Goal: Task Accomplishment & Management: Complete application form

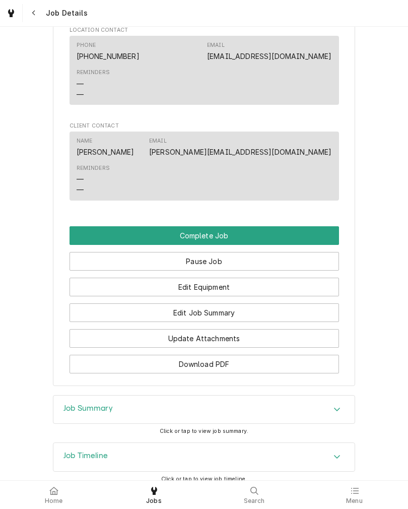
scroll to position [598, 0]
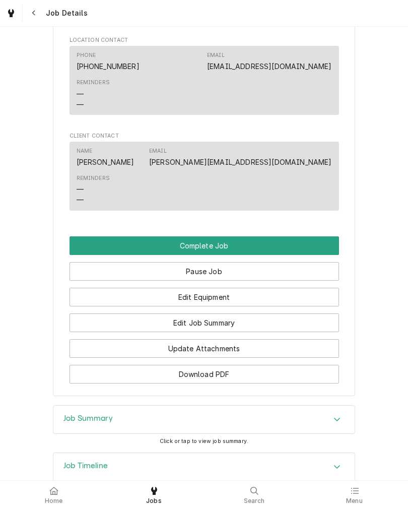
click at [310, 250] on button "Complete Job" at bounding box center [205, 245] width 270 height 19
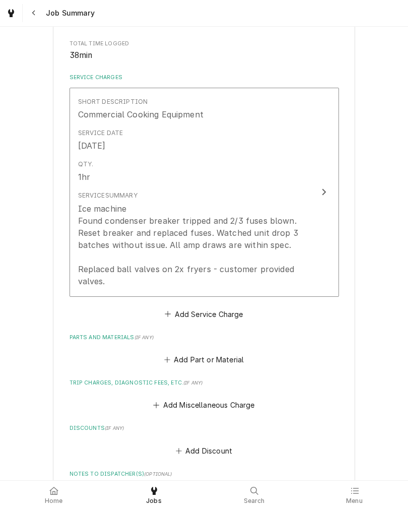
scroll to position [199, 0]
click at [310, 241] on button "Short Description Commercial Cooking Equipment Service Date Sep 4, 2025 Qty. 1h…" at bounding box center [205, 191] width 270 height 209
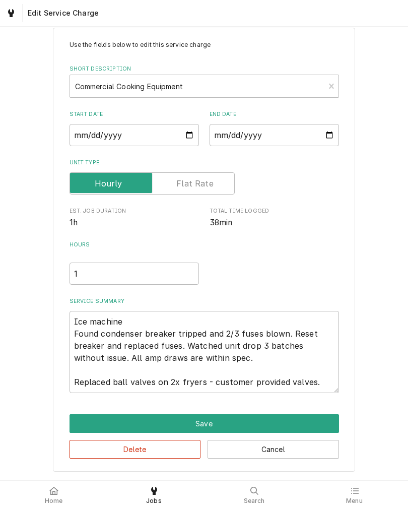
scroll to position [23, 0]
click at [286, 334] on textarea "Ice machine Found condenser breaker tripped and 2/3 fuses blown. Reset breaker …" at bounding box center [205, 352] width 270 height 82
click at [87, 334] on textarea "Ice machine Found condenser breaker tripped and 2/3 fuses blown. Reset breaker …" at bounding box center [205, 352] width 270 height 82
click at [87, 333] on textarea "Ice machine Found condenser breaker tripped and 2/3 fuses blown. Reset breaker …" at bounding box center [205, 352] width 270 height 82
click at [93, 340] on textarea "Ice machine Found condenser breaker tripped and 2/3 fuses blown. Reset breaker …" at bounding box center [205, 352] width 270 height 82
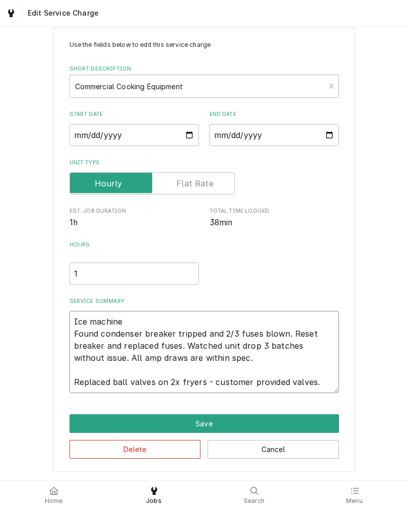
click at [92, 340] on textarea "Ice machine Found condenser breaker tripped and 2/3 fuses blown. Reset breaker …" at bounding box center [205, 352] width 270 height 82
type textarea "x"
type textarea "Ice machine"
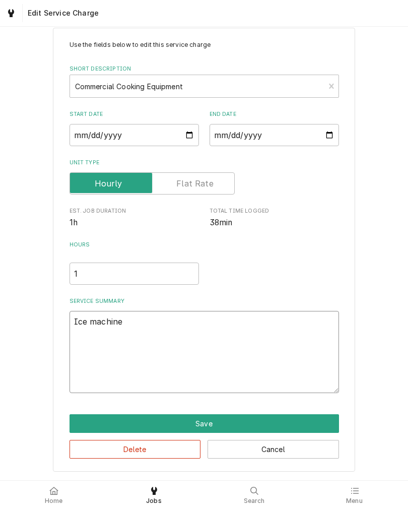
scroll to position [0, 0]
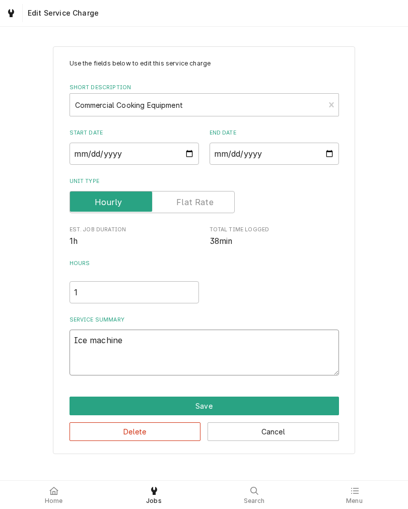
type textarea "x"
type textarea "Ice machin"
type textarea "x"
type textarea "Ice machi"
type textarea "x"
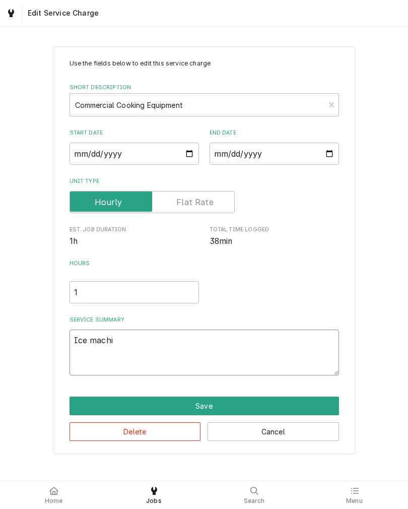
type textarea "Ice mach"
type textarea "x"
type textarea "Ice mac"
type textarea "x"
type textarea "Ice ma"
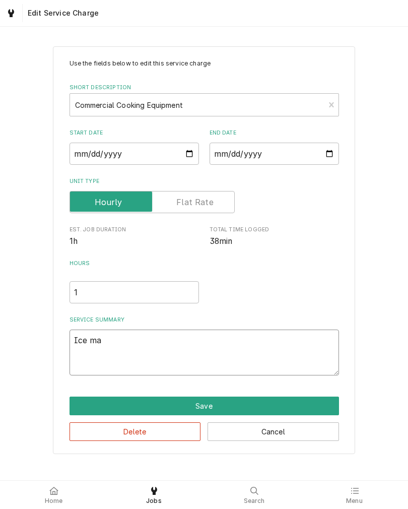
type textarea "x"
type textarea "Ice m"
type textarea "x"
type textarea "Ice"
type textarea "x"
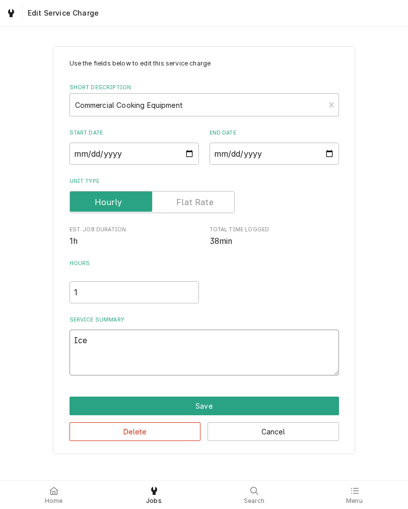
type textarea "Ice"
type textarea "x"
type textarea "Ic"
type textarea "x"
type textarea "I"
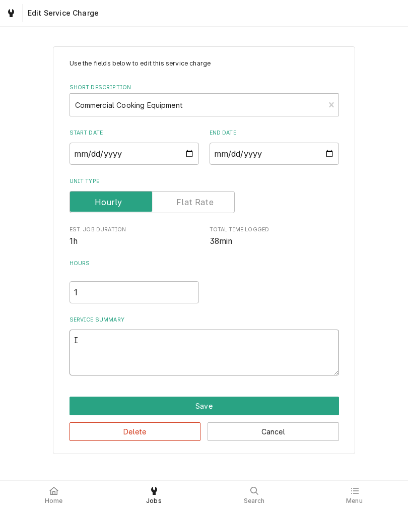
type textarea "x"
type textarea "T"
type textarea "x"
type textarea "To"
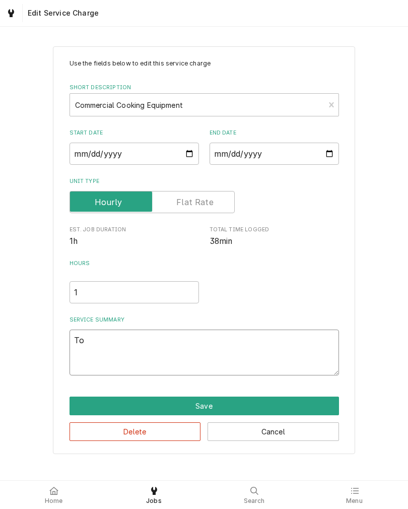
type textarea "x"
type textarea "Top"
type textarea "x"
type textarea "Top"
type textarea "x"
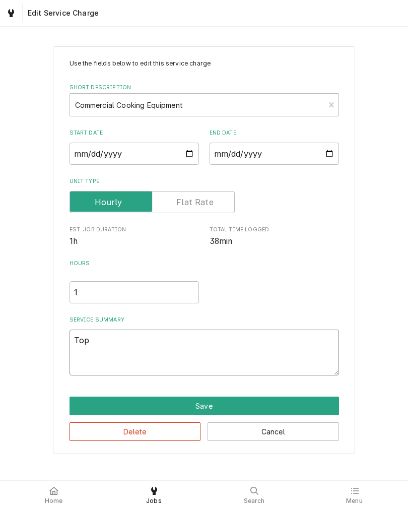
type textarea "Top o"
type textarea "x"
type textarea "Top ov"
type textarea "x"
type textarea "Top ove"
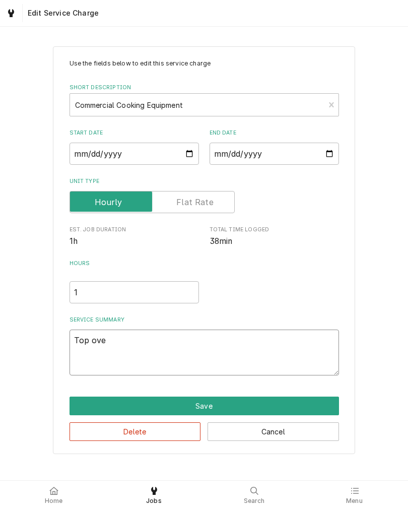
type textarea "x"
type textarea "Top oven"
type textarea "x"
type textarea "Top oven"
type textarea "x"
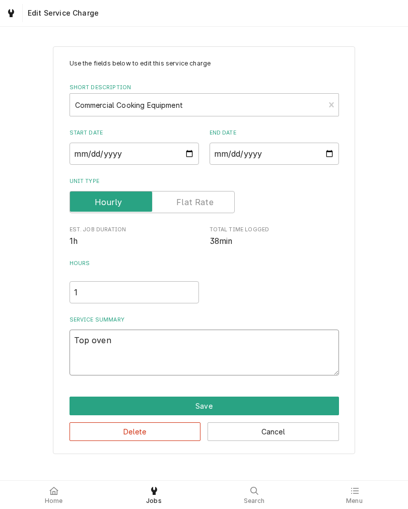
type textarea "Top oven c"
type textarea "x"
type textarea "Top oven co"
type textarea "x"
type textarea "Top oven con"
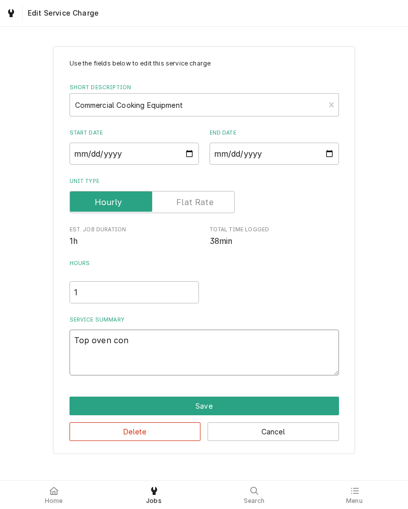
type textarea "x"
type textarea "Top oven conv"
type textarea "x"
type textarea "Top oven conve"
type textarea "x"
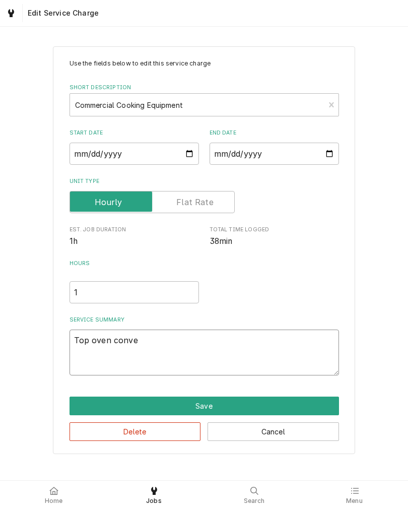
type textarea "Top oven convey"
type textarea "x"
type textarea "Top oven conveyo"
type textarea "x"
type textarea "Top oven conveyor"
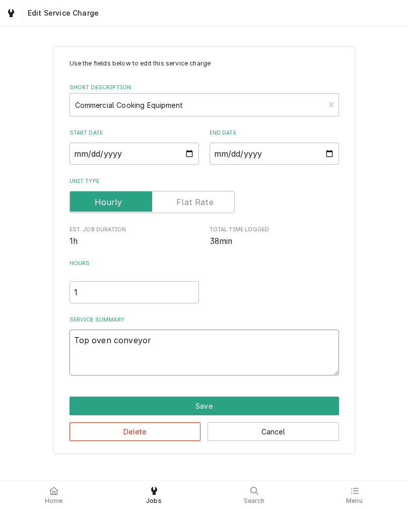
type textarea "x"
type textarea "Top oven conveyor"
type textarea "x"
type textarea "Top oven conveyor d"
type textarea "x"
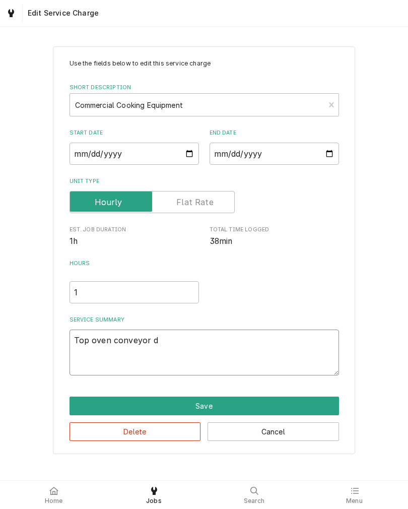
type textarea "Top oven conveyor do"
type textarea "x"
type textarea "Top oven conveyor doe"
type textarea "x"
type textarea "Top oven conveyor does"
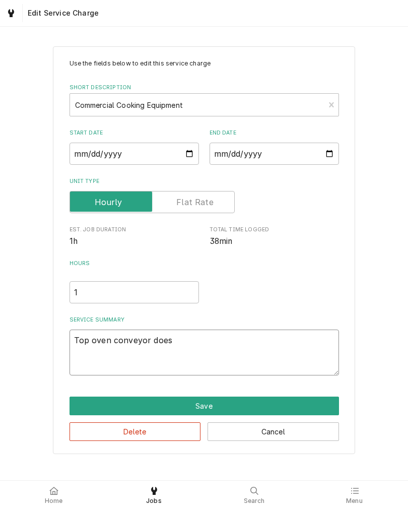
type textarea "x"
type textarea "Top oven conveyor doesn"
type textarea "x"
type textarea "Top oven conveyor doesnt"
type textarea "x"
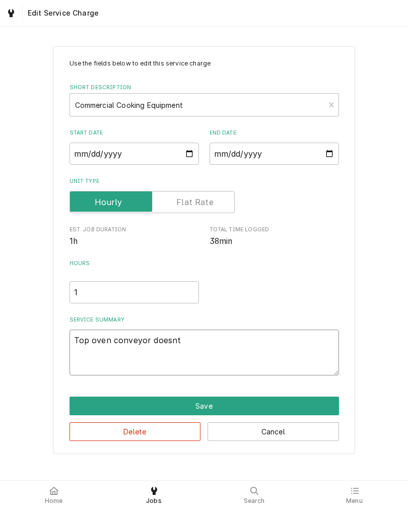
type textarea "Top oven conveyor doesn’t"
type textarea "x"
type textarea "Top oven conveyor doesn’t"
type textarea "x"
type textarea "Top oven conveyor doesn’t m"
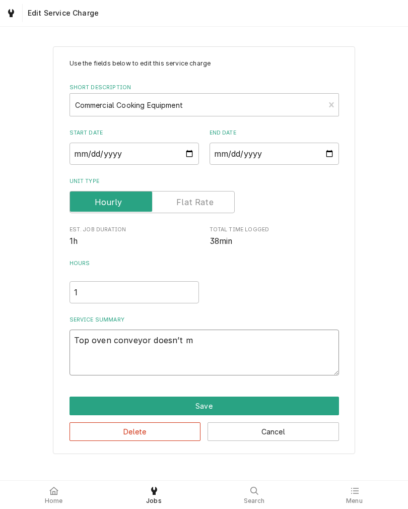
type textarea "x"
type textarea "Top oven conveyor doesn’t mo"
type textarea "x"
type textarea "Top oven conveyor doesn’t mov"
type textarea "x"
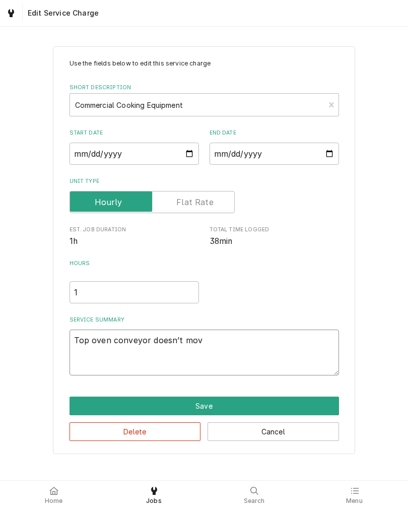
type textarea "Top oven conveyor doesn’t move"
type textarea "x"
type textarea "Top oven conveyor doesn’t move"
type textarea "x"
type textarea "Top oven conveyor doesn’t move a"
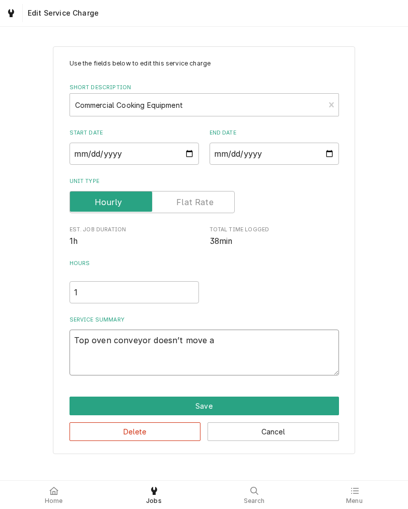
type textarea "x"
type textarea "Top oven conveyor doesn’t move af"
type textarea "x"
type textarea "Top oven conveyor doesn’t move aft"
type textarea "x"
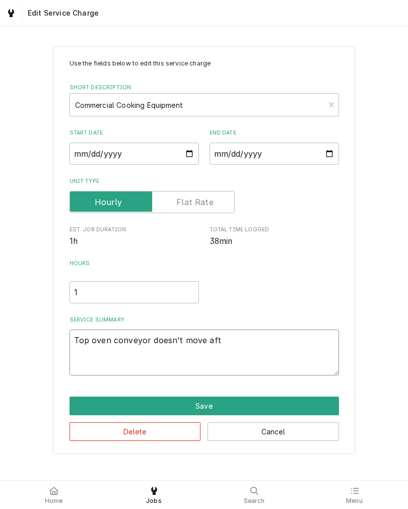
type textarea "Top oven conveyor doesn’t move afte"
type textarea "x"
type textarea "Top oven conveyor doesn’t move after"
type textarea "x"
type textarea "Top oven conveyor doesn’t move after"
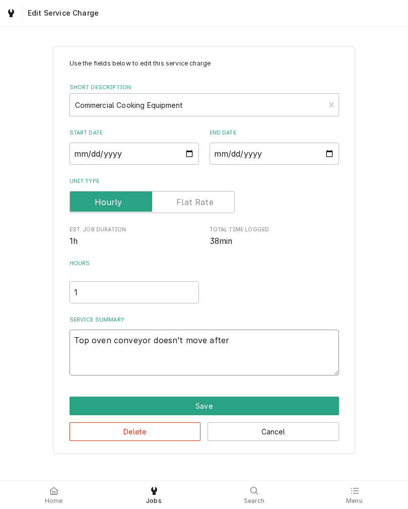
type textarea "x"
type textarea "Top oven conveyor doesn’t move after c"
type textarea "x"
type textarea "Top oven conveyor doesn’t move after cl"
type textarea "x"
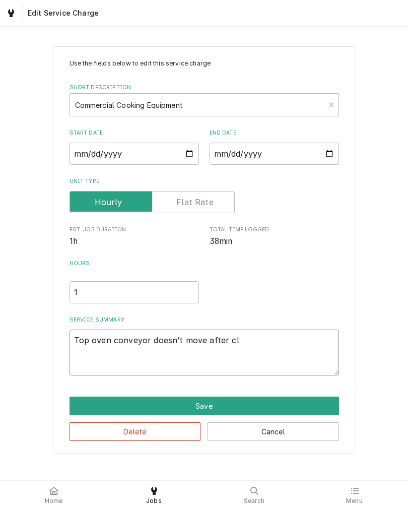
type textarea "Top oven conveyor doesn’t move after cle"
type textarea "x"
type textarea "Top oven conveyor doesn’t move after clea"
type textarea "x"
type textarea "Top oven conveyor doesn’t move after clean"
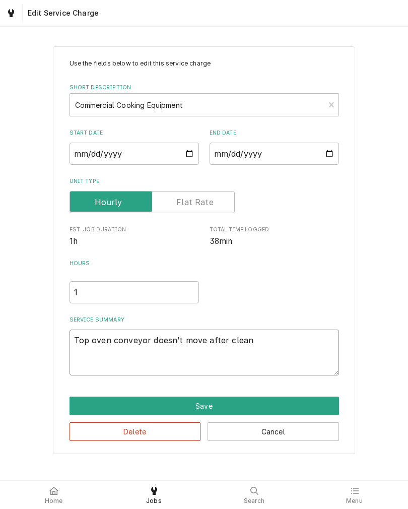
type textarea "x"
type textarea "Top oven conveyor doesn’t move after cleani"
type textarea "x"
type textarea "Top oven conveyor doesn’t move after cleanin"
type textarea "x"
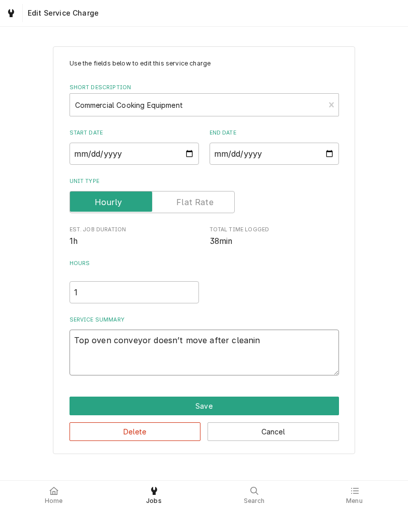
type textarea "Top oven conveyor doesn’t move after cleaning"
type textarea "x"
type textarea "Top oven conveyor doesn’t move after cleaning."
type textarea "x"
type textarea "Top oven conveyor doesn’t move after cleaning."
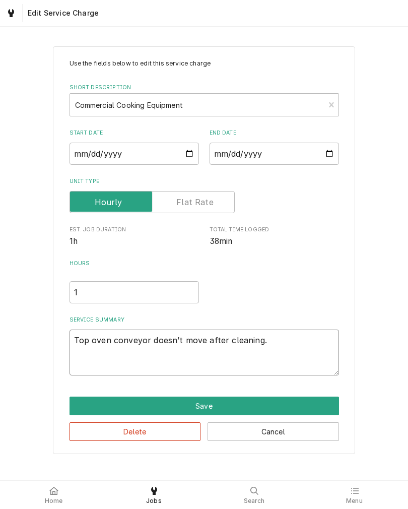
type textarea "x"
type textarea "Top oven conveyor doesn’t move after cleaning. T"
type textarea "x"
type textarea "Top oven conveyor doesn’t move after cleaning. Ti"
type textarea "x"
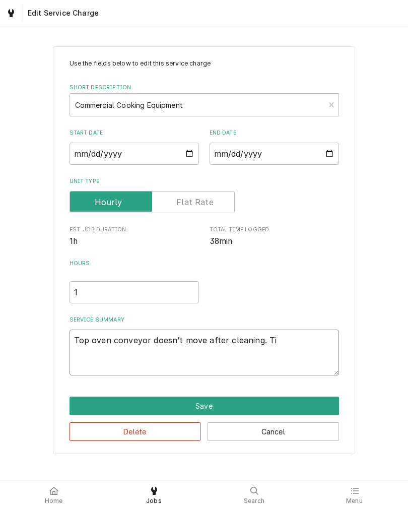
type textarea "Top oven conveyor doesn’t move after cleaning. Tig"
type textarea "x"
type textarea "Top oven conveyor doesn’t move after cleaning. Tigh"
type textarea "x"
type textarea "Top oven conveyor doesn’t move after cleaning. Tight"
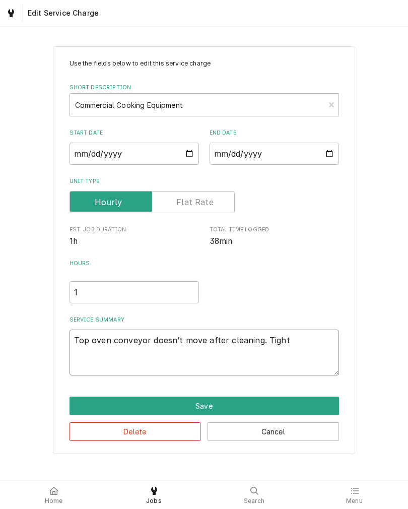
type textarea "x"
type textarea "Top oven conveyor doesn’t move after cleaning. Tighte"
type textarea "x"
type textarea "Top oven conveyor doesn’t move after cleaning. Tighten"
type textarea "x"
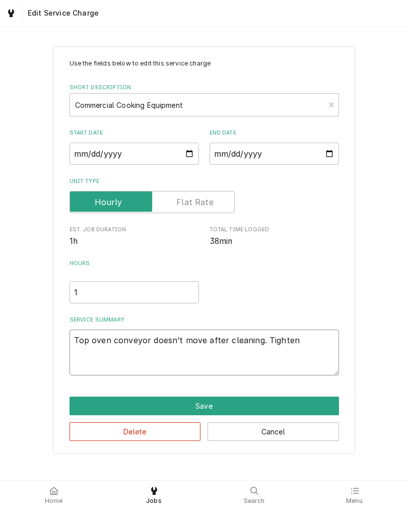
type textarea "Top oven conveyor doesn’t move after cleaning. Tightene"
type textarea "x"
type textarea "Top oven conveyor doesn’t move after cleaning. Tightened"
type textarea "x"
type textarea "Top oven conveyor doesn’t move after cleaning. Tightened"
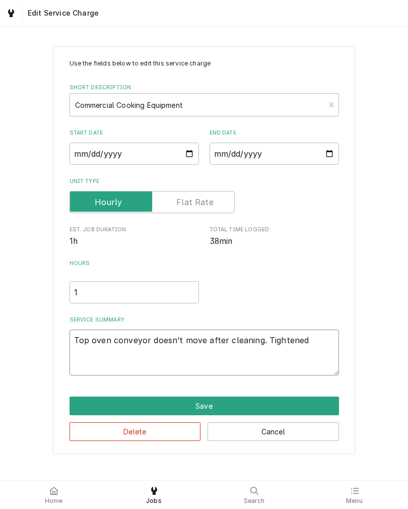
type textarea "x"
type textarea "Top oven conveyor doesn’t move after cleaning. Tightened s"
type textarea "x"
type textarea "Top oven conveyor doesn’t move after cleaning. Tightened se"
type textarea "x"
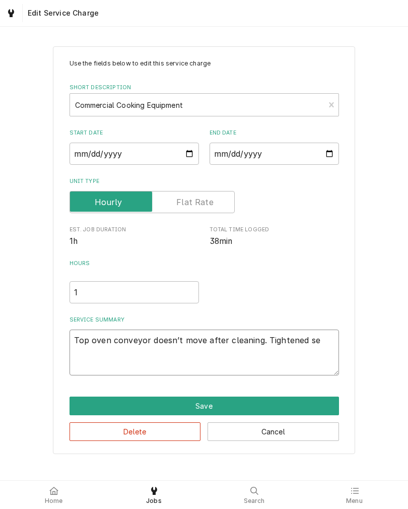
type textarea "Top oven conveyor doesn’t move after cleaning. Tightened set"
type textarea "x"
type textarea "Top oven conveyor doesn’t move after cleaning. Tightened set"
type textarea "x"
type textarea "Top oven conveyor doesn’t move after cleaning. Tightened set s"
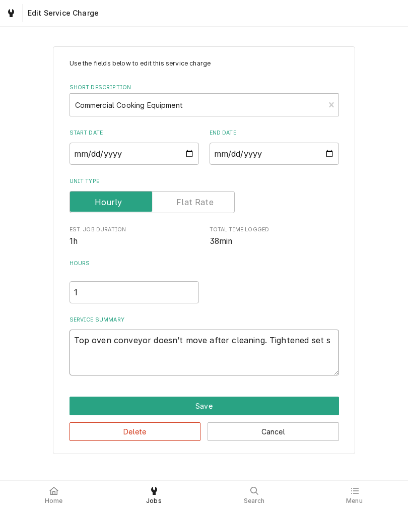
type textarea "x"
type textarea "Top oven conveyor doesn’t move after cleaning. Tightened set sc"
type textarea "x"
type textarea "Top oven conveyor doesn’t move after cleaning. Tightened set scr"
type textarea "x"
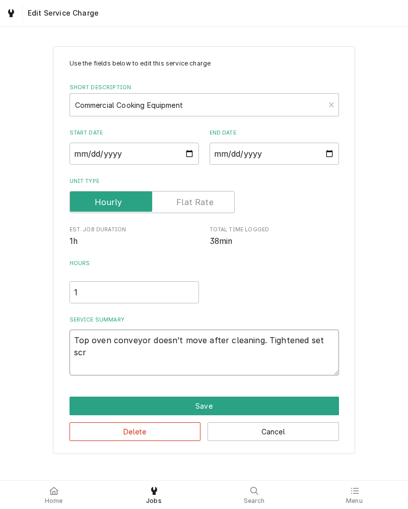
type textarea "Top oven conveyor doesn’t move after cleaning. Tightened set scre"
type textarea "x"
type textarea "Top oven conveyor doesn’t move after cleaning. Tightened set screw"
type textarea "x"
type textarea "Top oven conveyor doesn’t move after cleaning. Tightened set screws"
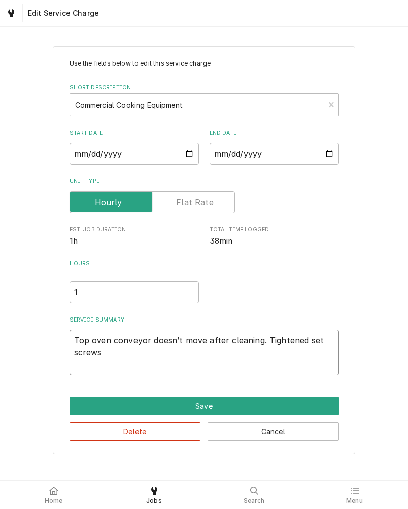
type textarea "x"
type textarea "Top oven conveyor doesn’t move after cleaning. Tightened set screws"
type textarea "x"
type textarea "Top oven conveyor doesn’t move after cleaning. Tightened set screws o"
type textarea "x"
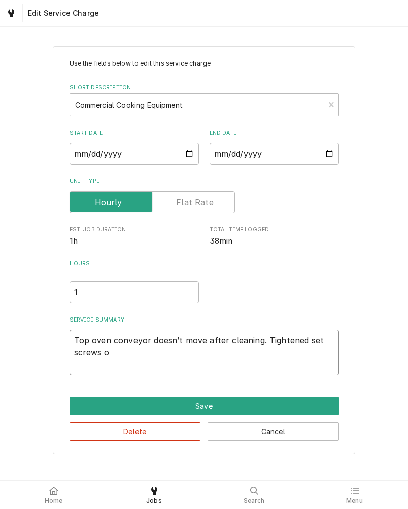
type textarea "Top oven conveyor doesn’t move after cleaning. Tightened set screws on"
type textarea "x"
type textarea "Top oven conveyor doesn’t move after cleaning. Tightened set screws on"
type textarea "x"
type textarea "Top oven conveyor doesn’t move after cleaning. Tightened set screws on d"
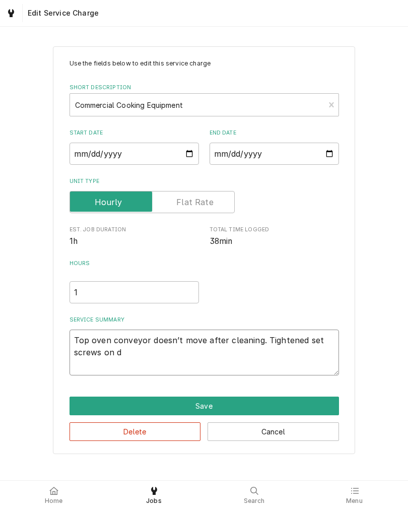
type textarea "x"
type textarea "Top oven conveyor doesn’t move after cleaning. Tightened set screws on dr"
type textarea "x"
type textarea "Top oven conveyor doesn’t move after cleaning. Tightened set screws on dri"
type textarea "x"
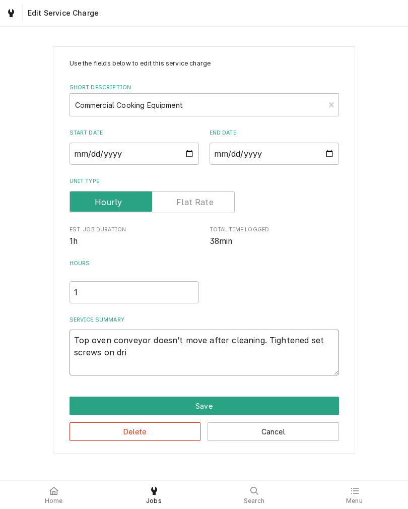
type textarea "Top oven conveyor doesn’t move after cleaning. Tightened set screws on driv"
type textarea "x"
type textarea "Top oven conveyor doesn’t move after cleaning. Tightened set screws on drive"
type textarea "x"
type textarea "Top oven conveyor doesn’t move after cleaning. Tightened set screws on drive"
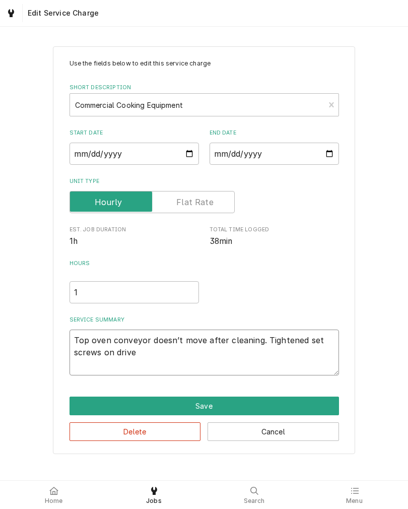
type textarea "x"
type textarea "Top oven conveyor doesn’t move after cleaning. Tightened set screws on drive g"
type textarea "x"
type textarea "Top oven conveyor doesn’t move after cleaning. Tightened set screws on drive ge"
type textarea "x"
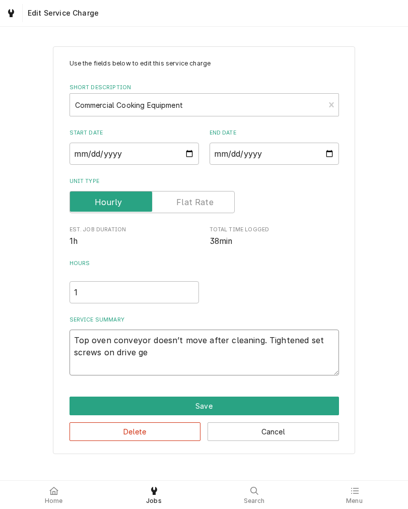
type textarea "Top oven conveyor doesn’t move after cleaning. Tightened set screws on drive gea"
type textarea "x"
type textarea "Top oven conveyor doesn’t move after cleaning. Tightened set screws on drive ge…"
type textarea "x"
type textarea "Top oven conveyor doesn’t move after cleaning. Tightened set screws on drive ge…"
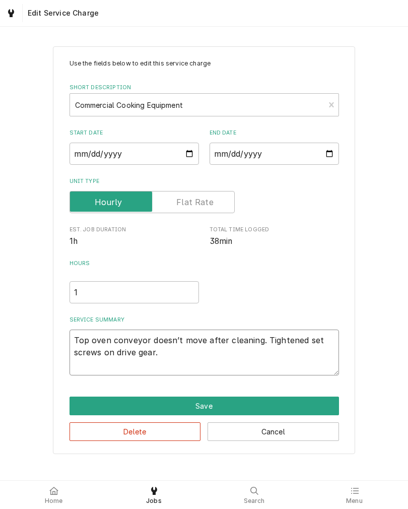
type textarea "x"
type textarea "Top oven conveyor doesn’t move after cleaning. Tightened set screws on drive ge…"
type textarea "x"
type textarea "Top oven conveyor doesn’t move after cleaning. Tightened set screws on drive ge…"
type textarea "x"
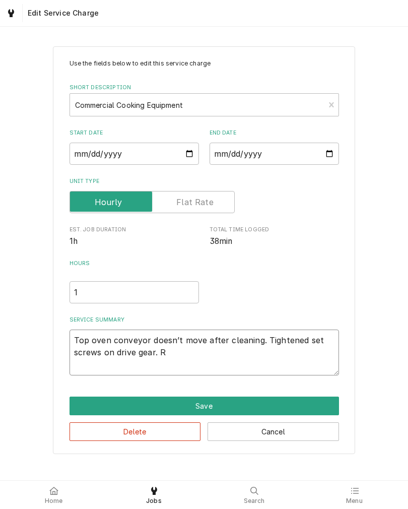
type textarea "Top oven conveyor doesn’t move after cleaning. Tightened set screws on drive ge…"
type textarea "x"
type textarea "Top oven conveyor doesn’t move after cleaning. Tightened set screws on drive ge…"
type textarea "x"
type textarea "Top oven conveyor doesn’t move after cleaning. Tightened set screws on drive ge…"
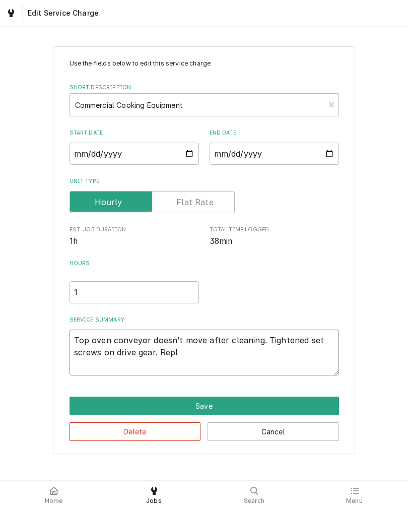
type textarea "x"
type textarea "Top oven conveyor doesn’t move after cleaning. Tightened set screws on drive ge…"
click at [72, 404] on button "Save" at bounding box center [205, 405] width 270 height 19
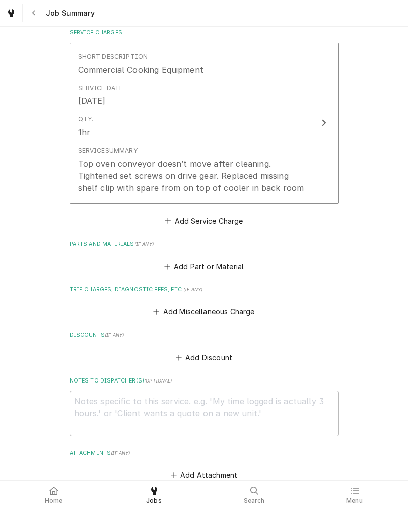
scroll to position [259, 0]
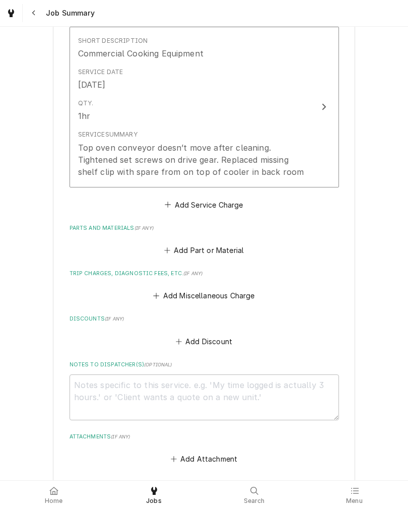
click at [242, 298] on button "Add Miscellaneous Charge" at bounding box center [204, 296] width 105 height 14
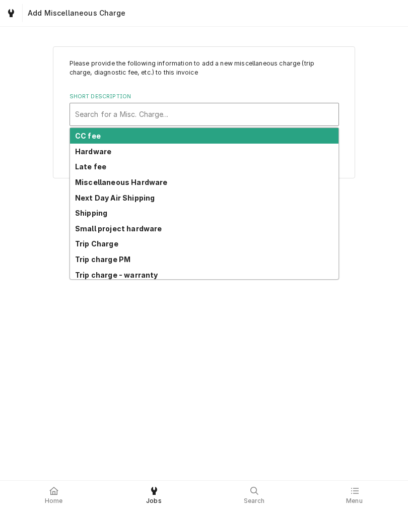
click at [80, 240] on strong "Trip Charge" at bounding box center [96, 243] width 43 height 9
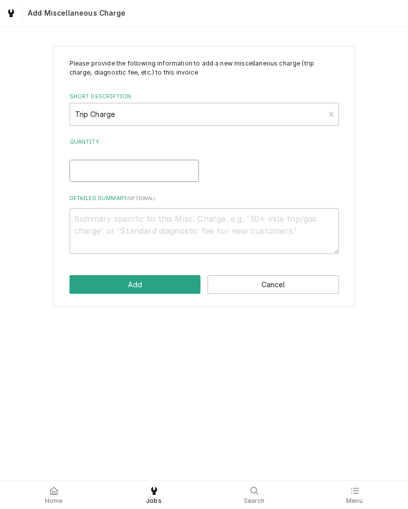
click at [82, 165] on input "Quantity" at bounding box center [134, 171] width 129 height 22
click at [82, 278] on button "Add" at bounding box center [135, 284] width 131 height 19
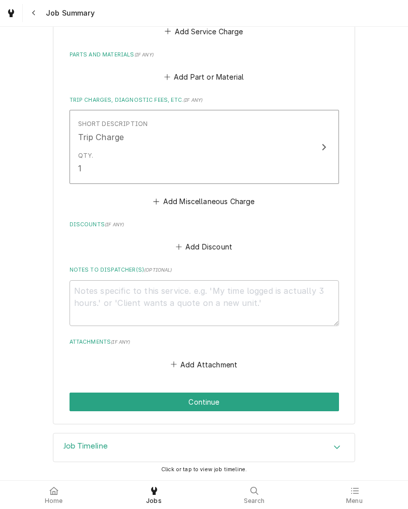
scroll to position [436, 0]
click at [81, 403] on button "Continue" at bounding box center [205, 401] width 270 height 19
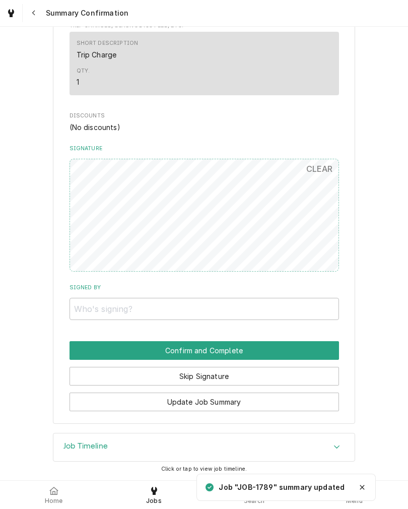
scroll to position [453, 0]
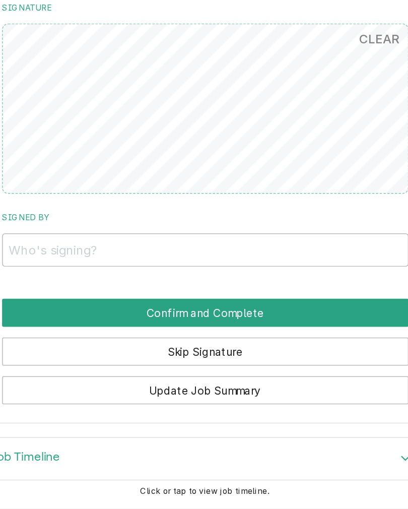
click at [300, 159] on button "CLEAR" at bounding box center [319, 169] width 39 height 20
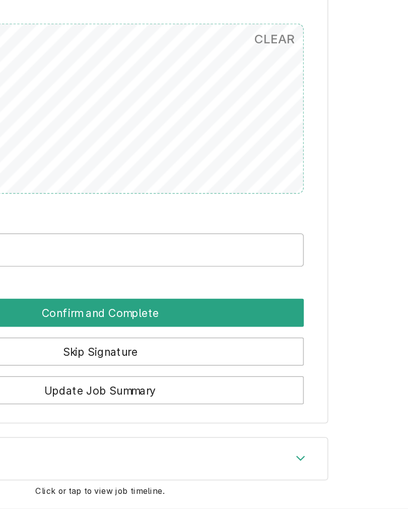
click at [300, 159] on button "CLEAR" at bounding box center [319, 169] width 39 height 20
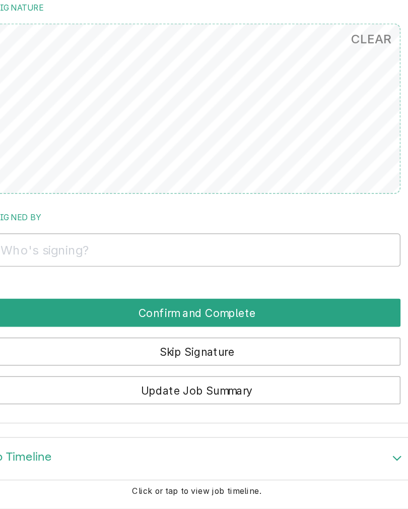
click at [270, 162] on div "Pickleman's Gourmet Café Pickleman's - 15th / 1503 Farnam St, Omaha, NE 68102 P…" at bounding box center [204, 10] width 302 height 827
click at [70, 298] on input "Signed By" at bounding box center [205, 309] width 270 height 22
type input "Alexis Williams"
click at [87, 284] on label "Signed By" at bounding box center [205, 288] width 270 height 8
click at [87, 298] on input "Alexis Williams" at bounding box center [205, 309] width 270 height 22
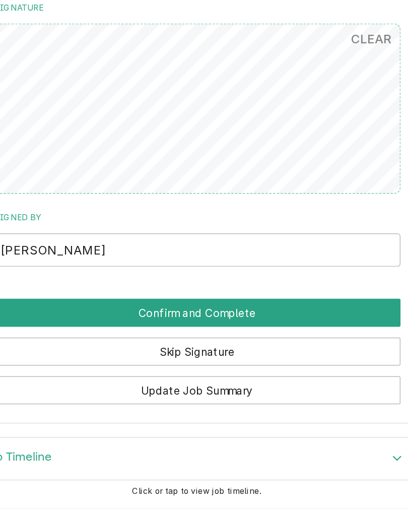
click at [209, 341] on button "Confirm and Complete" at bounding box center [205, 350] width 270 height 19
